Goal: Information Seeking & Learning: Learn about a topic

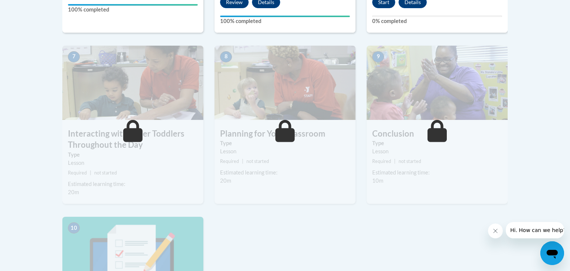
scroll to position [614, 0]
click at [157, 77] on img at bounding box center [132, 83] width 141 height 74
click at [111, 85] on img at bounding box center [132, 83] width 141 height 74
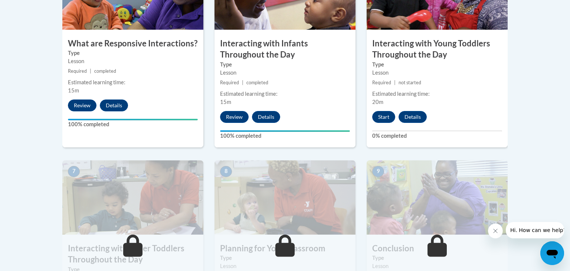
scroll to position [446, 0]
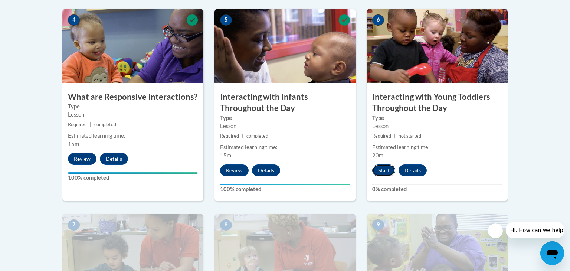
click at [381, 165] on button "Start" at bounding box center [384, 171] width 23 height 12
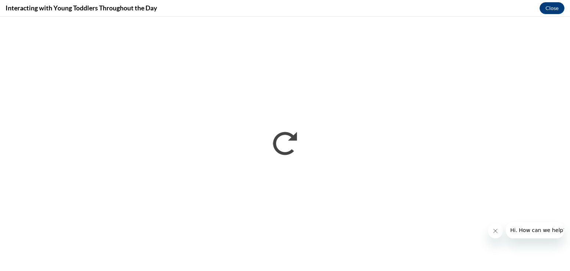
scroll to position [0, 0]
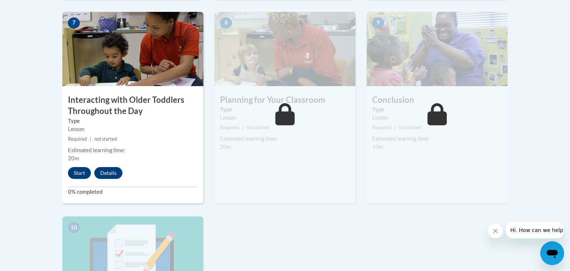
scroll to position [647, 0]
click at [84, 168] on button "Start" at bounding box center [79, 174] width 23 height 12
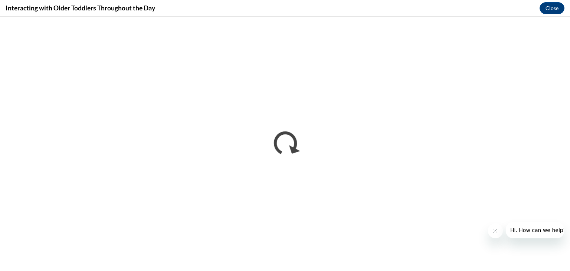
scroll to position [0, 0]
